Goal: Task Accomplishment & Management: Manage account settings

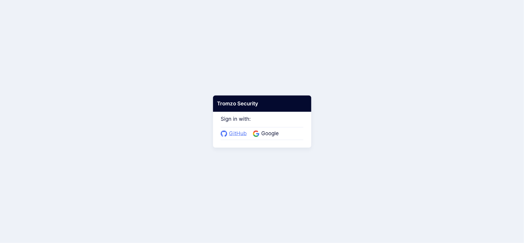
click at [234, 132] on span "GitHub" at bounding box center [237, 133] width 21 height 8
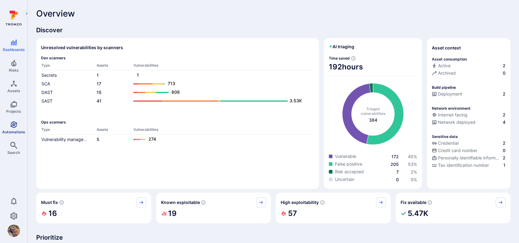
click at [17, 123] on icon "Automations" at bounding box center [13, 124] width 6 height 6
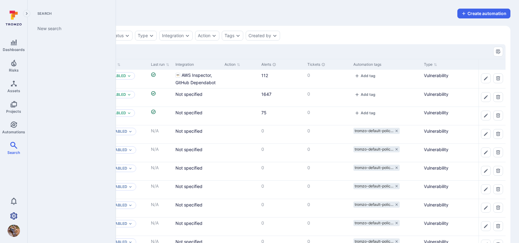
click at [16, 216] on icon "Settings" at bounding box center [13, 215] width 7 height 7
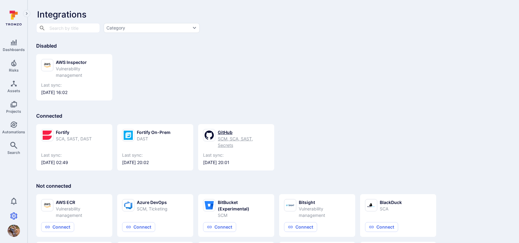
click at [215, 133] on div "GitHub SCM, SCA, SAST, Secrets" at bounding box center [236, 138] width 66 height 19
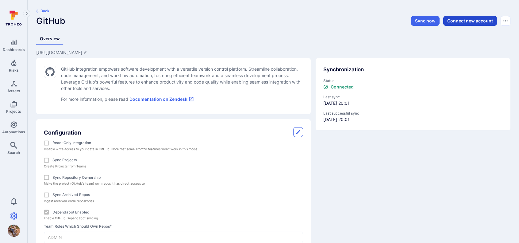
click at [464, 17] on button "Connect new account" at bounding box center [470, 21] width 54 height 10
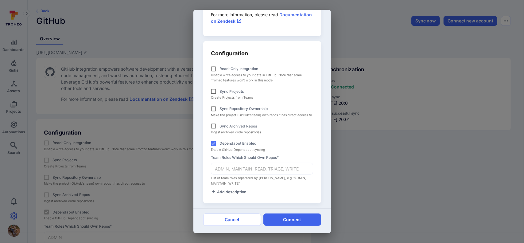
scroll to position [102, 0]
click at [279, 217] on button "Connect" at bounding box center [292, 219] width 58 height 12
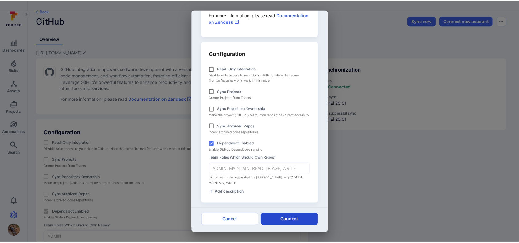
scroll to position [97, 0]
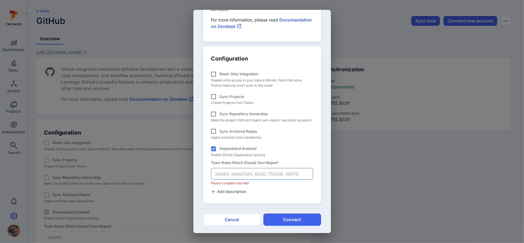
click at [257, 175] on input "Team roles which should own repos *" at bounding box center [262, 173] width 102 height 11
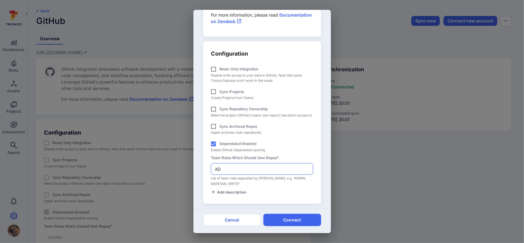
type input "A"
type input "MAINTAIN"
click at [292, 222] on button "Connect" at bounding box center [292, 220] width 58 height 12
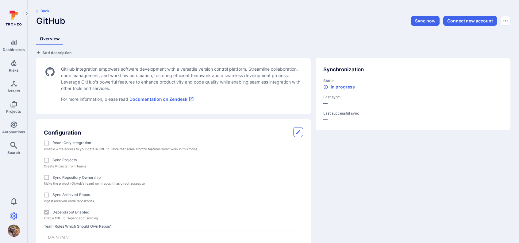
click at [46, 11] on button "Back" at bounding box center [42, 11] width 13 height 5
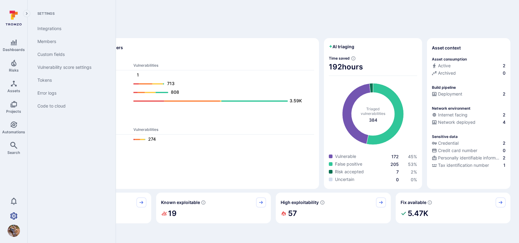
click at [13, 217] on icon "Settings" at bounding box center [13, 215] width 7 height 7
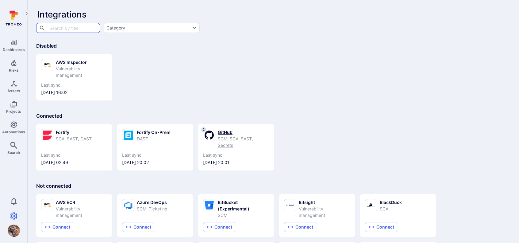
click at [231, 136] on div "SCM, SCA, SAST, Secrets" at bounding box center [244, 141] width 52 height 13
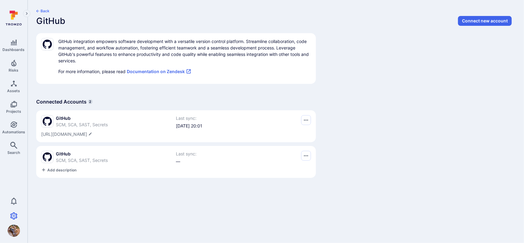
click at [41, 9] on button "Back" at bounding box center [42, 11] width 13 height 5
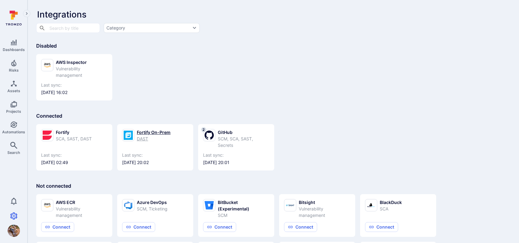
click at [142, 131] on div "Fortify On-Prem" at bounding box center [154, 132] width 34 height 6
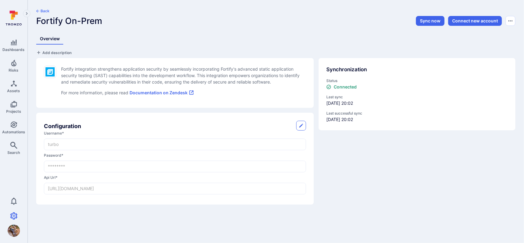
click at [44, 12] on button "Back" at bounding box center [42, 11] width 13 height 5
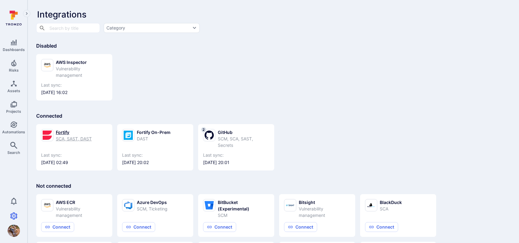
click at [71, 136] on div "SCA, SAST, DAST" at bounding box center [74, 138] width 36 height 6
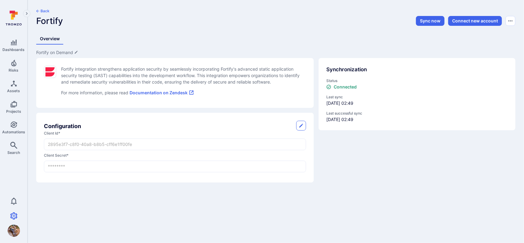
click at [100, 77] on p "Fortify integration strengthens application security by seamlessly incorporatin…" at bounding box center [183, 75] width 245 height 19
click at [40, 12] on button "Back" at bounding box center [42, 11] width 13 height 5
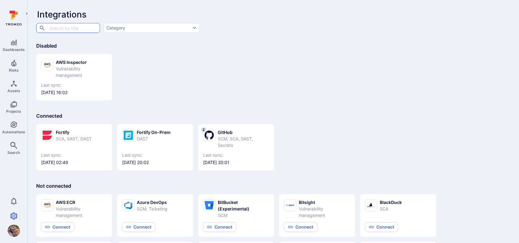
click at [119, 114] on div "Connected Fortify SCA, SAST, DAST Last sync: [DATE] 02:49 Fortify On-Prem DAST …" at bounding box center [273, 142] width 474 height 58
click at [222, 138] on div "SCM, SCA, SAST, Secrets" at bounding box center [244, 141] width 52 height 13
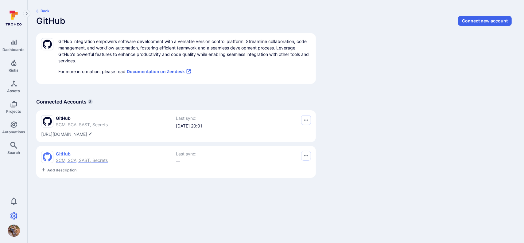
click at [64, 154] on span "GitHub" at bounding box center [82, 154] width 52 height 6
